Goal: Transaction & Acquisition: Purchase product/service

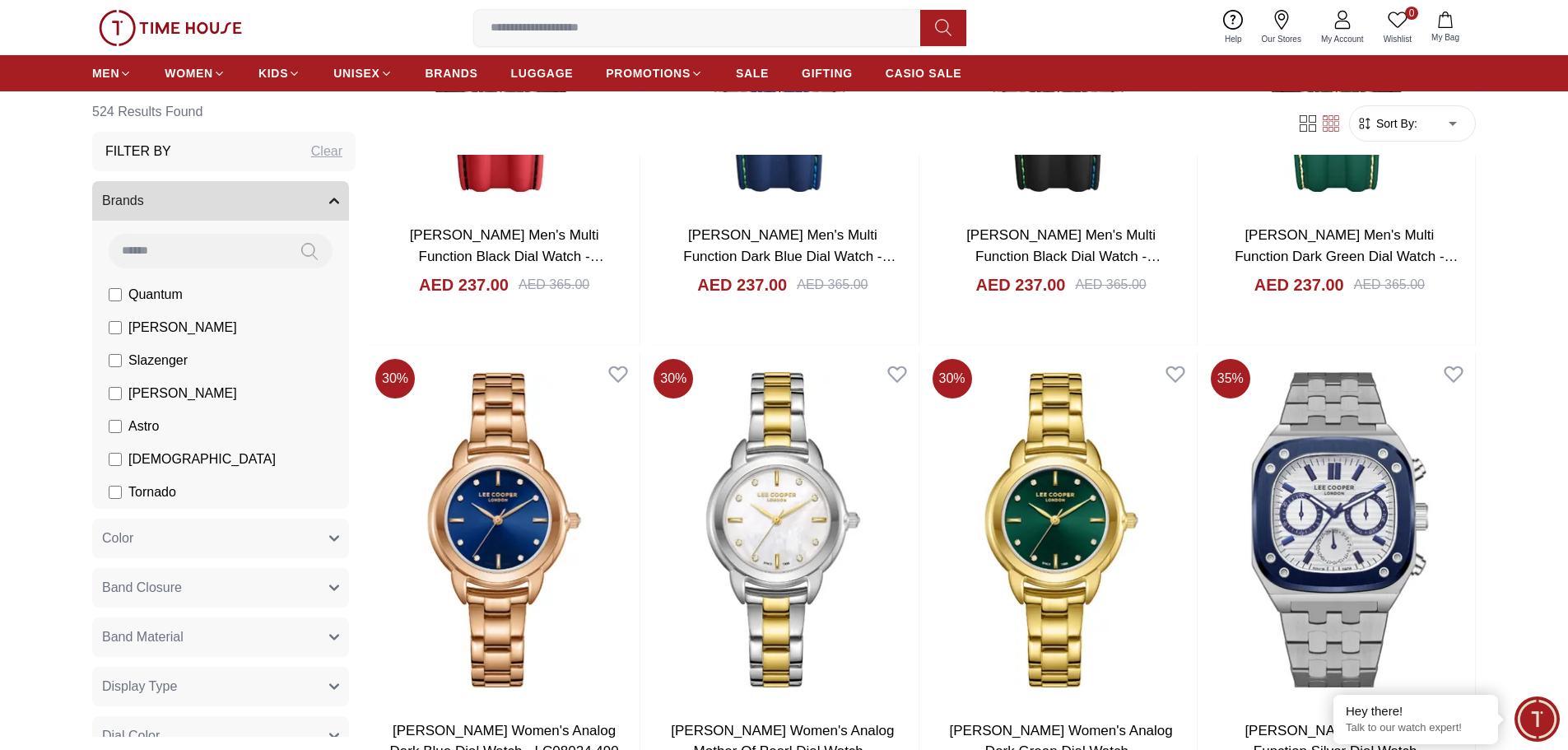
scroll to position [2552, 0]
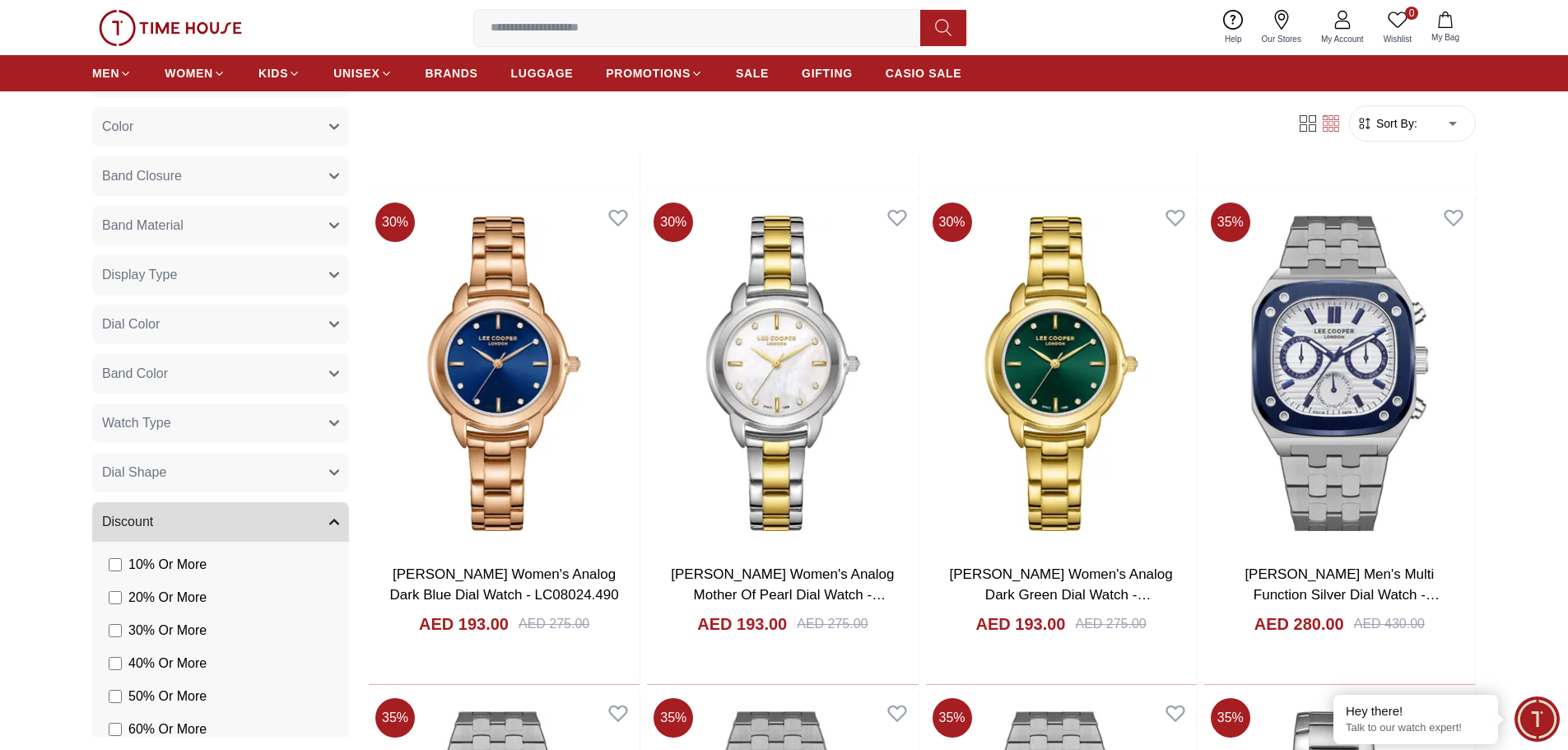
scroll to position [570, 0]
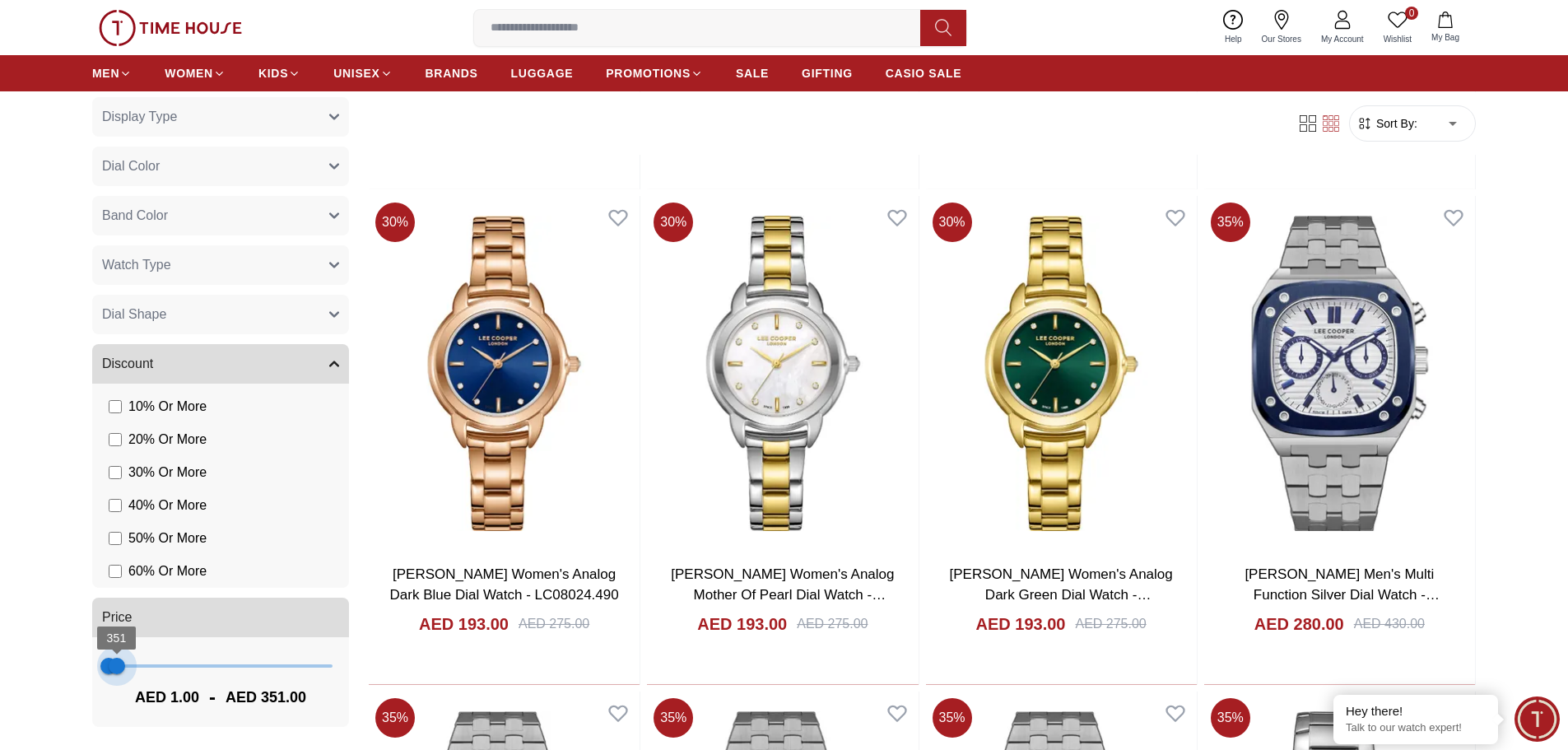
type input "***"
drag, startPoint x: 322, startPoint y: 668, endPoint x: 115, endPoint y: 680, distance: 207.3
click at [115, 674] on span "273" at bounding box center [115, 666] width 17 height 17
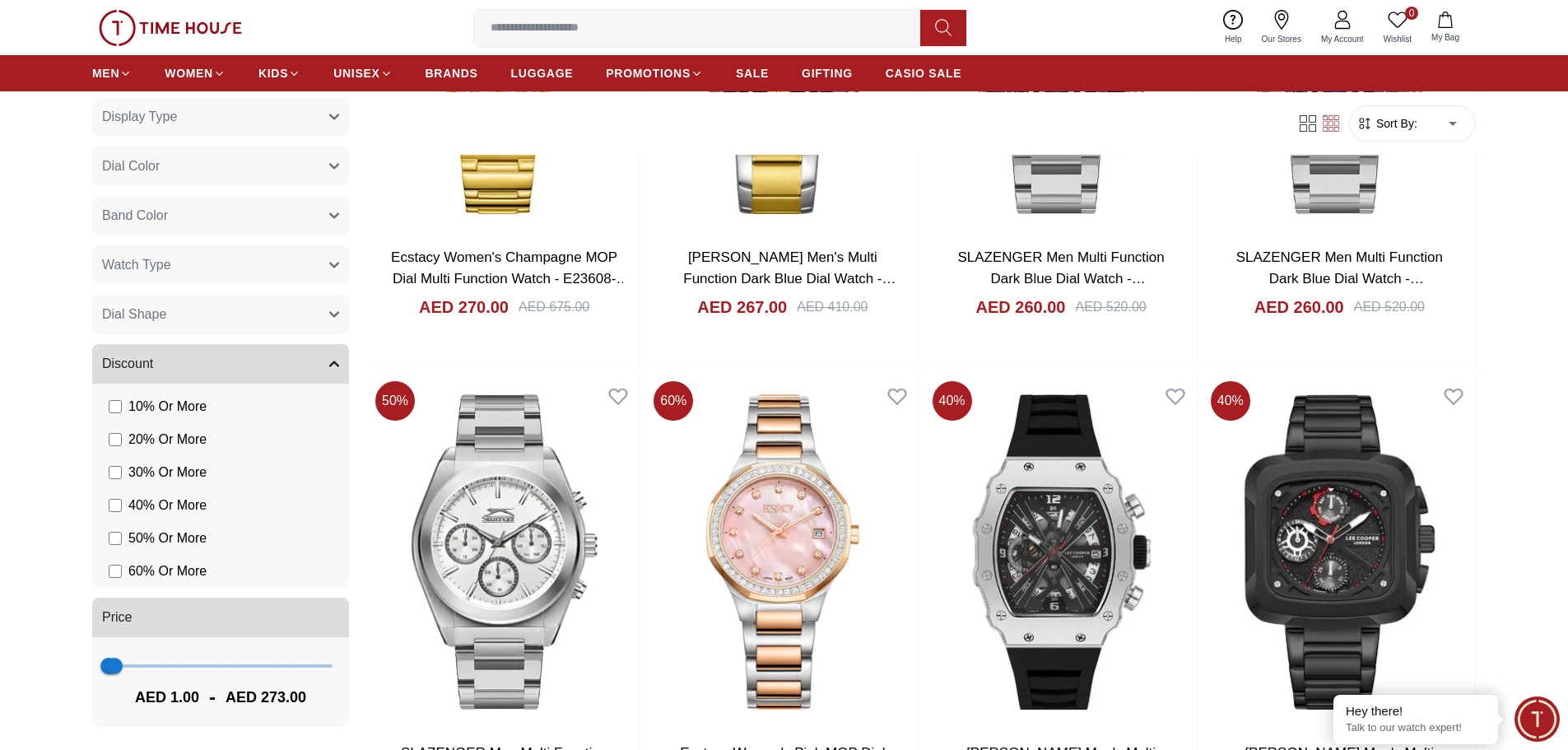
scroll to position [1728, 0]
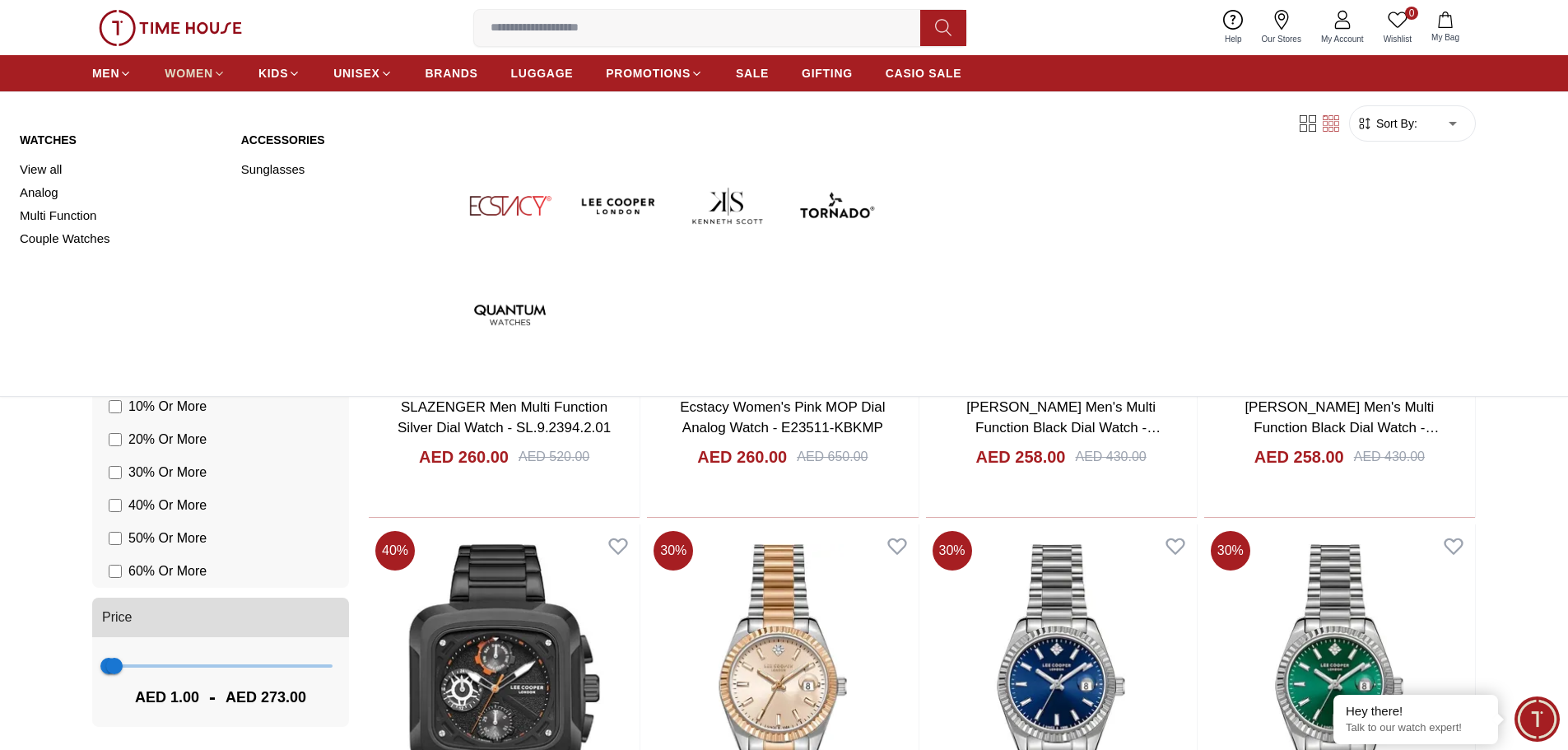
click at [195, 66] on span "WOMEN" at bounding box center [189, 73] width 48 height 17
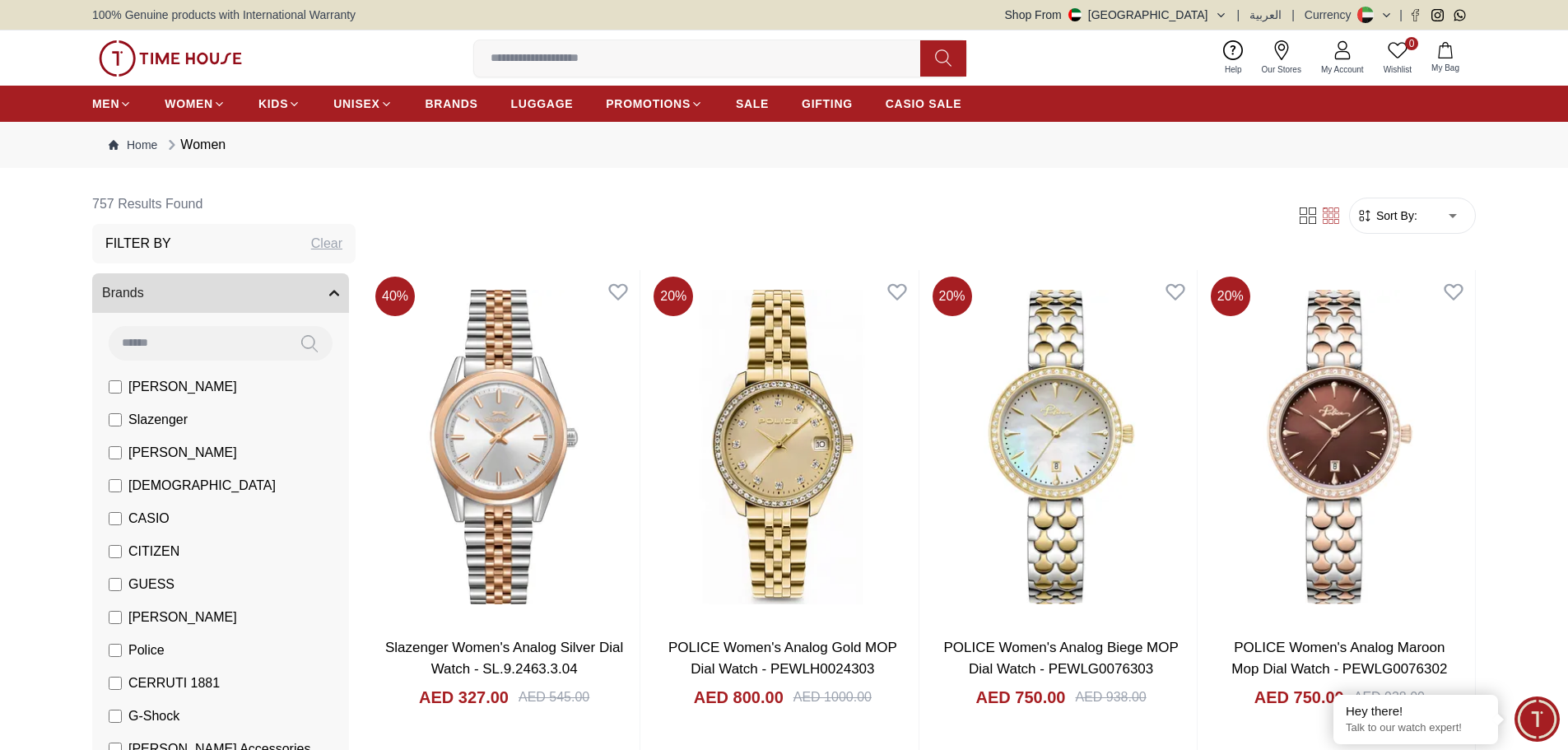
click at [1414, 203] on form "Sort By: ​ ****** ​" at bounding box center [1412, 216] width 127 height 37
click at [1414, 208] on span "Sort By:" at bounding box center [1395, 216] width 45 height 17
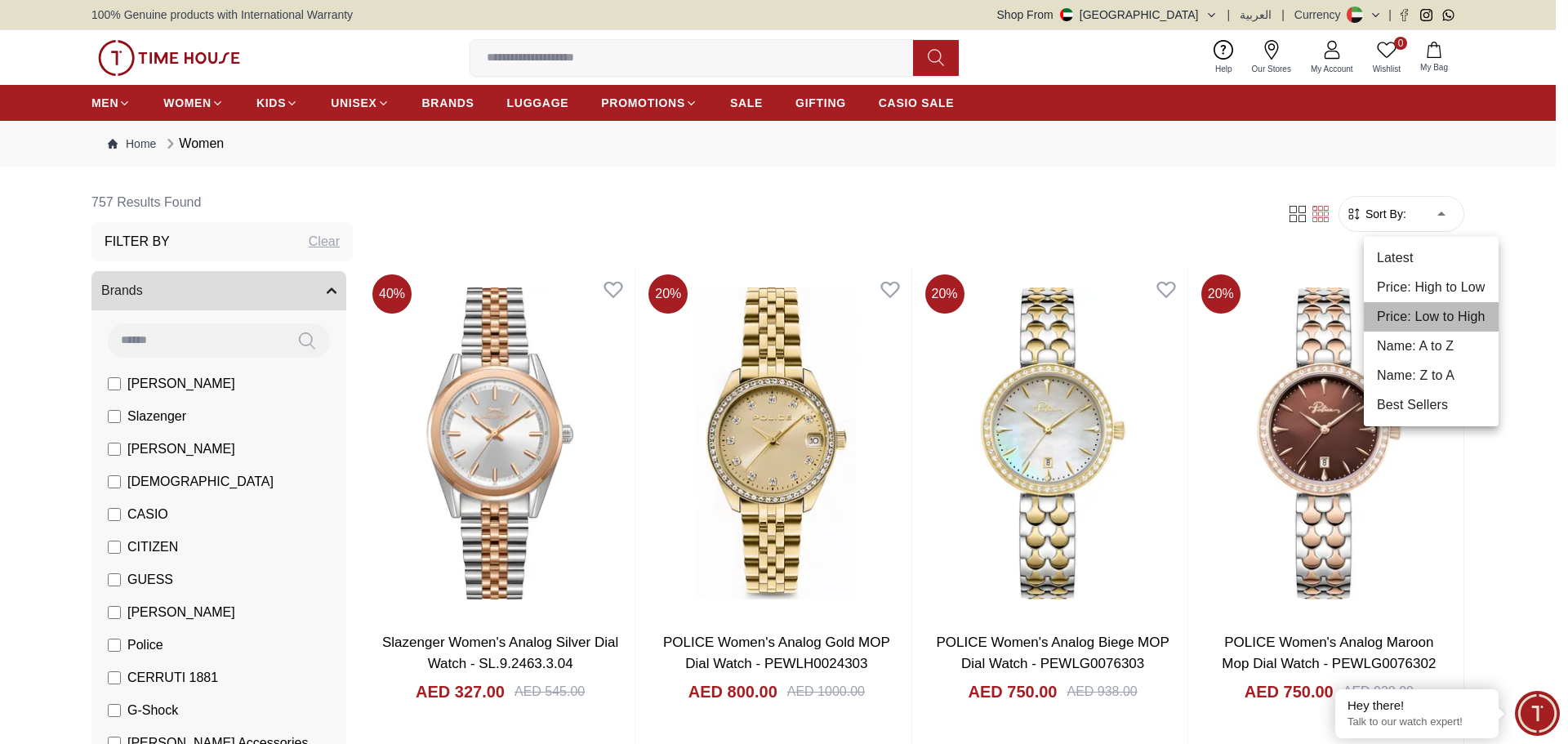
click at [1476, 316] on li "Price: Low to High" at bounding box center [1431, 317] width 135 height 30
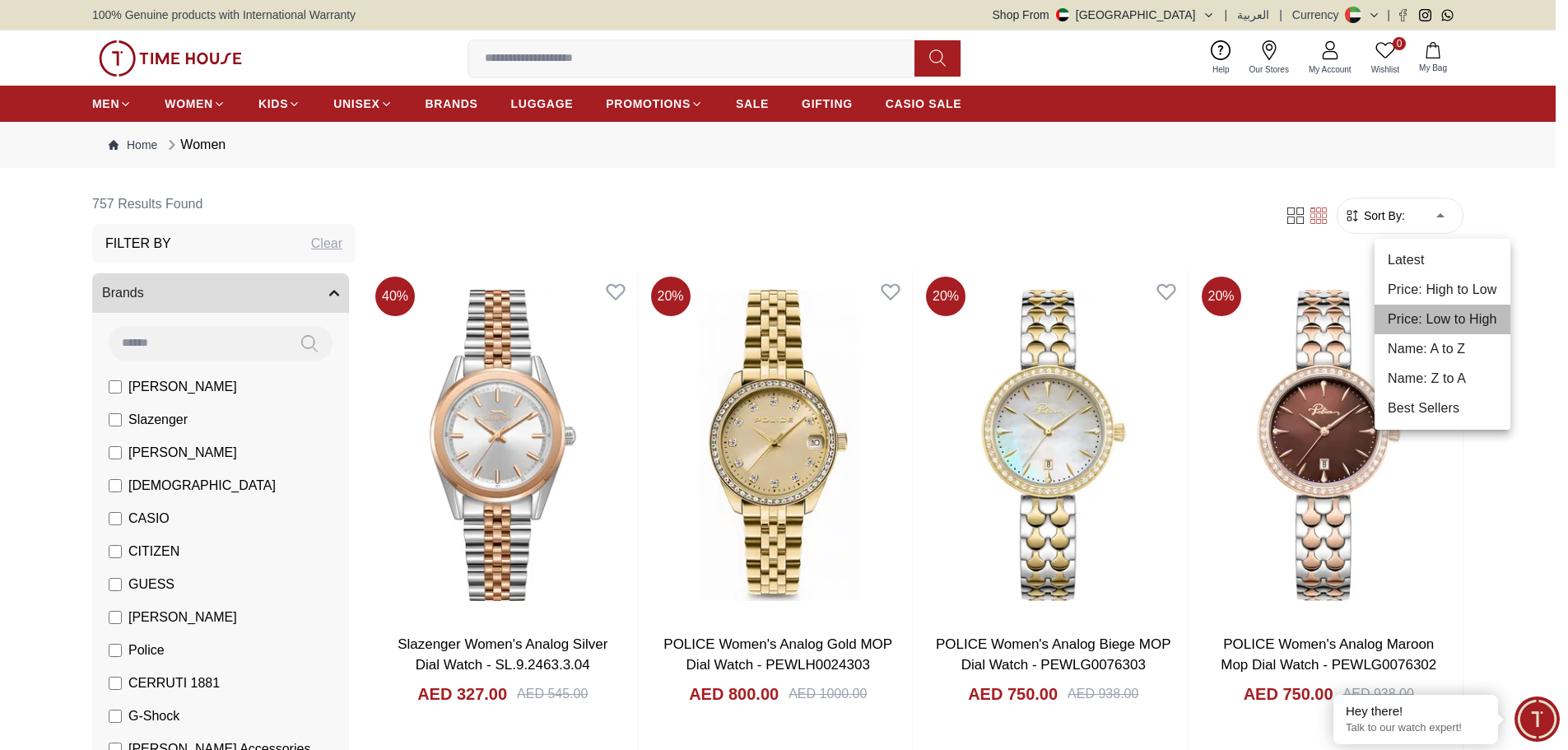
type input "*"
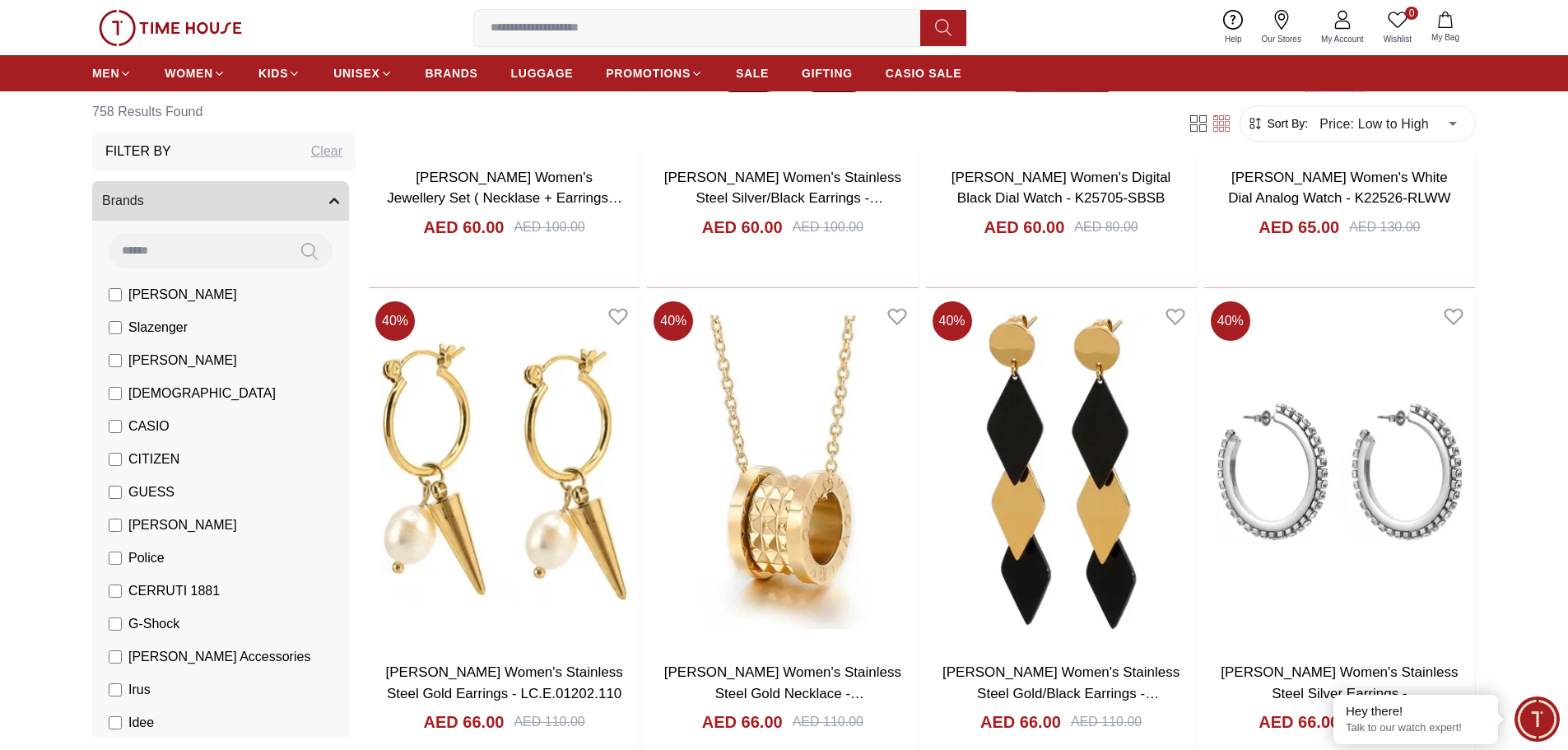
scroll to position [5459, 0]
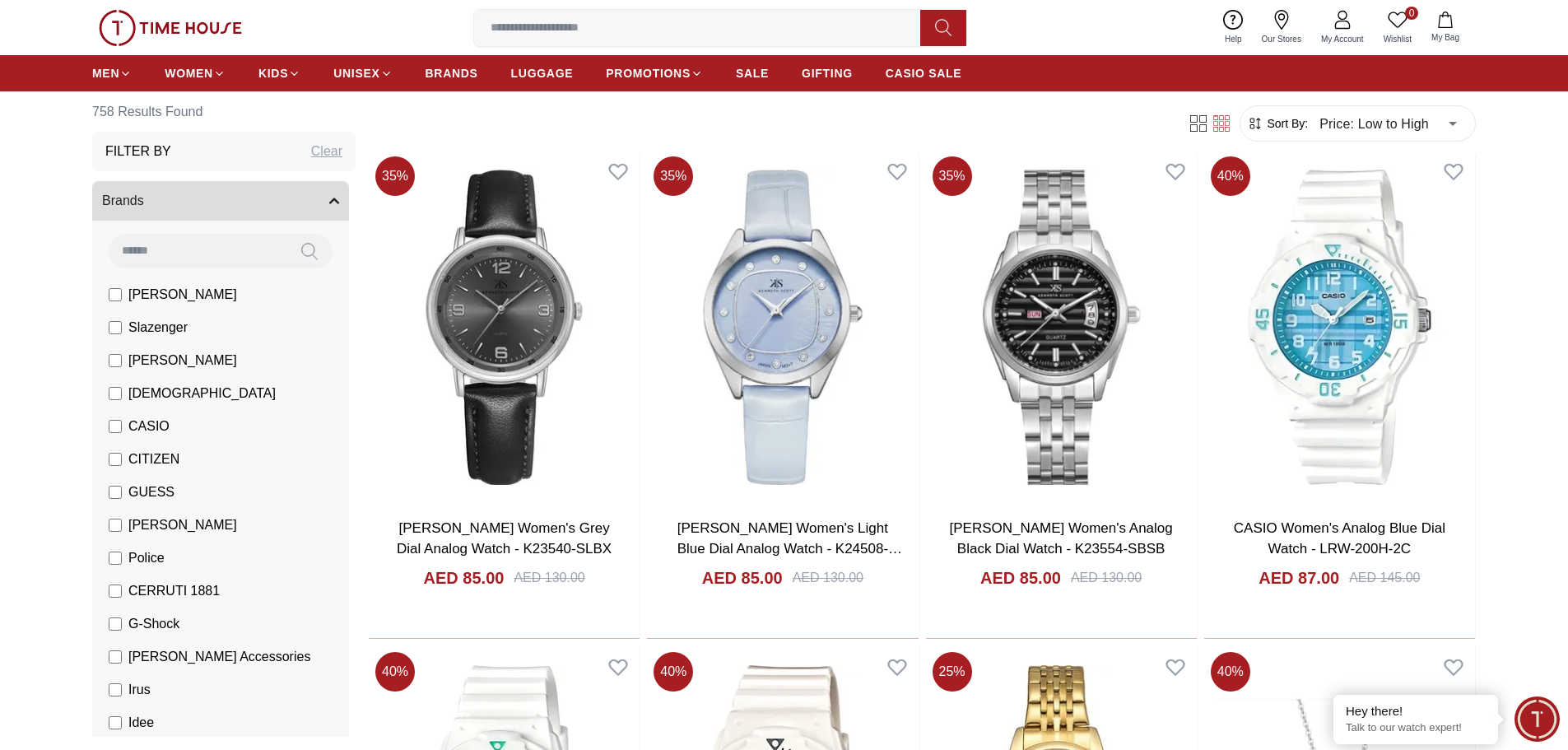
scroll to position [9081, 0]
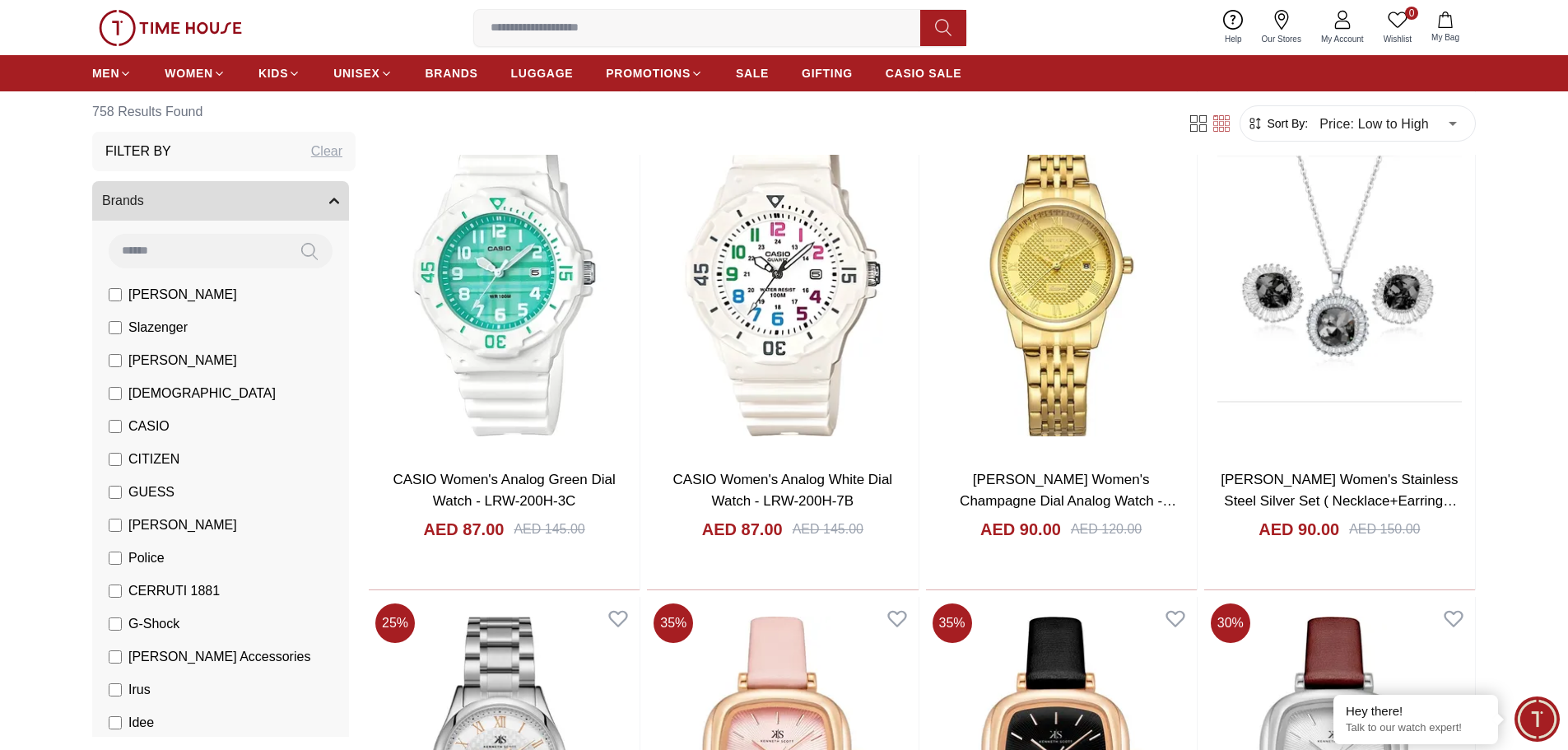
scroll to position [10070, 0]
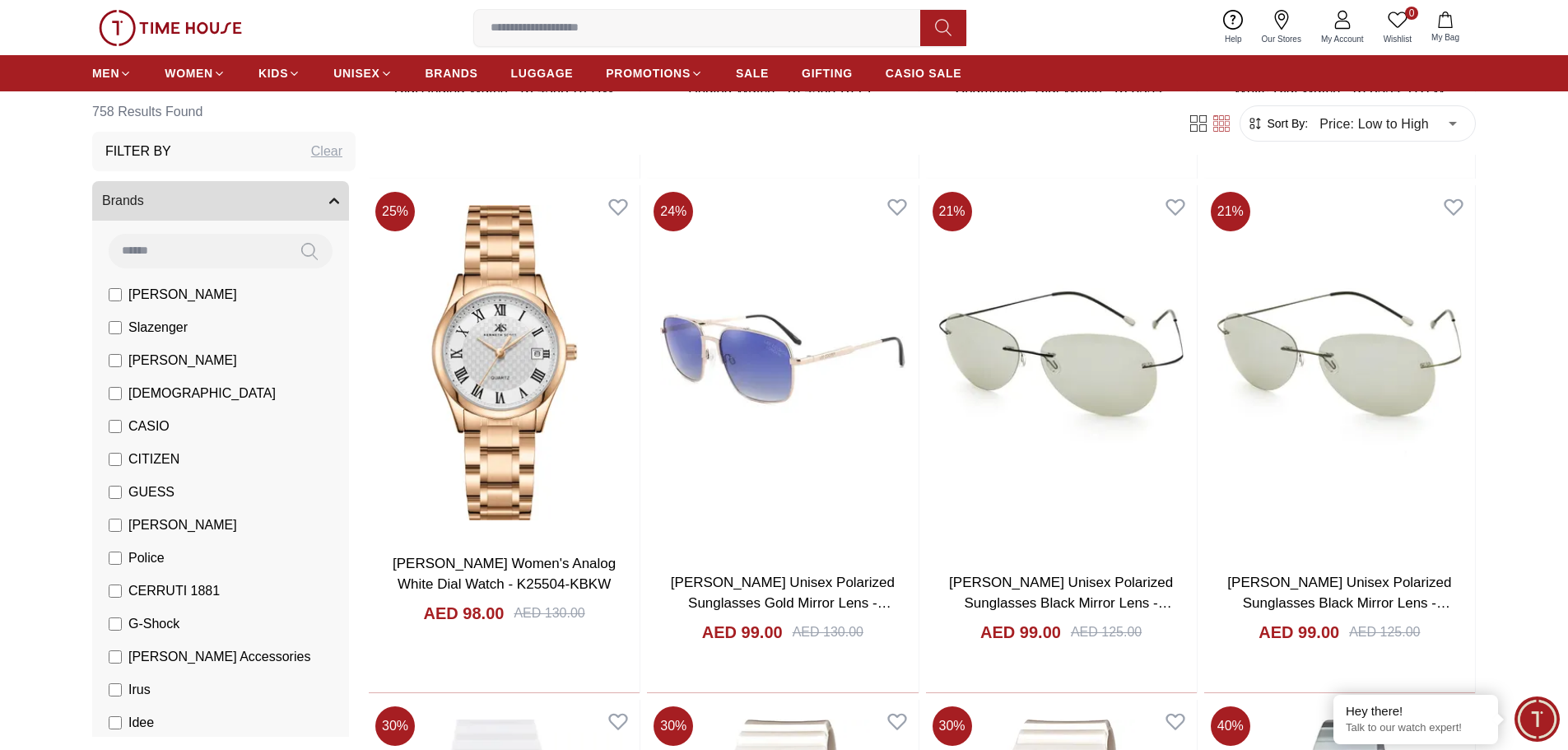
scroll to position [13610, 0]
